Goal: Navigation & Orientation: Find specific page/section

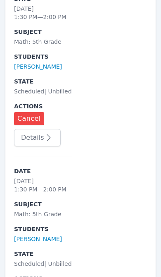
scroll to position [2067, 0]
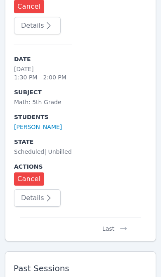
click at [118, 217] on button "Last" at bounding box center [115, 225] width 39 height 16
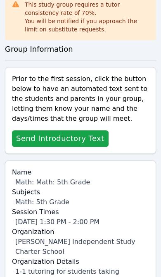
scroll to position [0, 0]
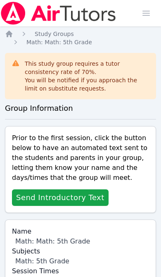
click at [10, 35] on icon "Breadcrumb" at bounding box center [9, 34] width 7 height 7
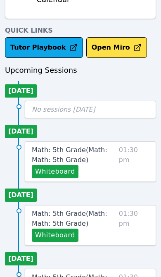
scroll to position [354, 0]
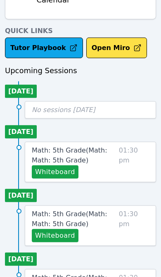
click at [51, 166] on button "Whiteboard" at bounding box center [55, 172] width 47 height 13
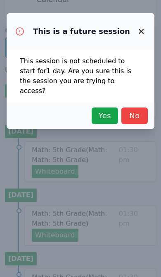
click at [139, 29] on icon "button" at bounding box center [142, 32] width 10 height 10
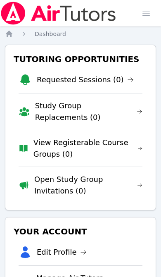
click at [148, 11] on span "button" at bounding box center [146, 13] width 18 height 18
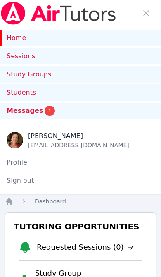
click at [144, 16] on span "button" at bounding box center [146, 13] width 18 height 18
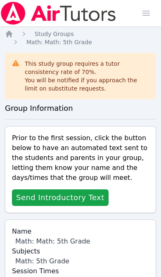
click at [143, 11] on span "button" at bounding box center [146, 13] width 18 height 18
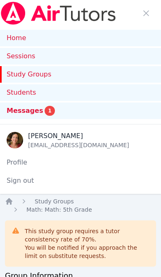
click at [100, 53] on link "Sessions" at bounding box center [80, 56] width 161 height 17
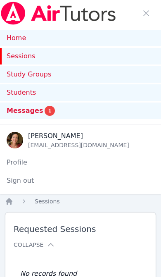
click at [37, 75] on link "Study Groups" at bounding box center [80, 74] width 161 height 17
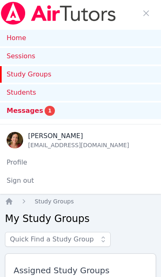
click at [21, 35] on link "Home" at bounding box center [80, 38] width 161 height 17
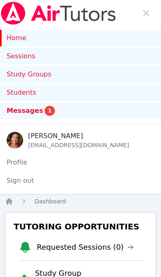
click at [148, 14] on span "button" at bounding box center [146, 13] width 18 height 18
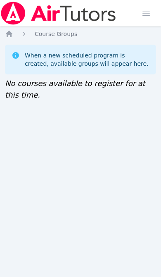
click at [49, 33] on span "Course Groups" at bounding box center [56, 34] width 43 height 7
click at [25, 33] on icon "Breadcrumb" at bounding box center [24, 34] width 8 height 8
click at [145, 7] on span "button" at bounding box center [146, 13] width 18 height 18
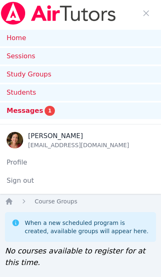
click at [28, 58] on link "Sessions" at bounding box center [80, 56] width 161 height 17
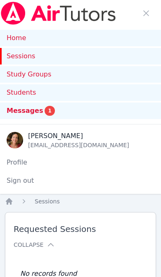
click at [36, 74] on link "Study Groups" at bounding box center [80, 74] width 161 height 17
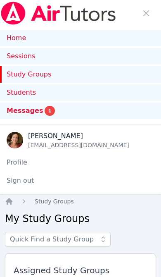
click at [17, 35] on link "Home" at bounding box center [80, 38] width 161 height 17
